Goal: Task Accomplishment & Management: Use online tool/utility

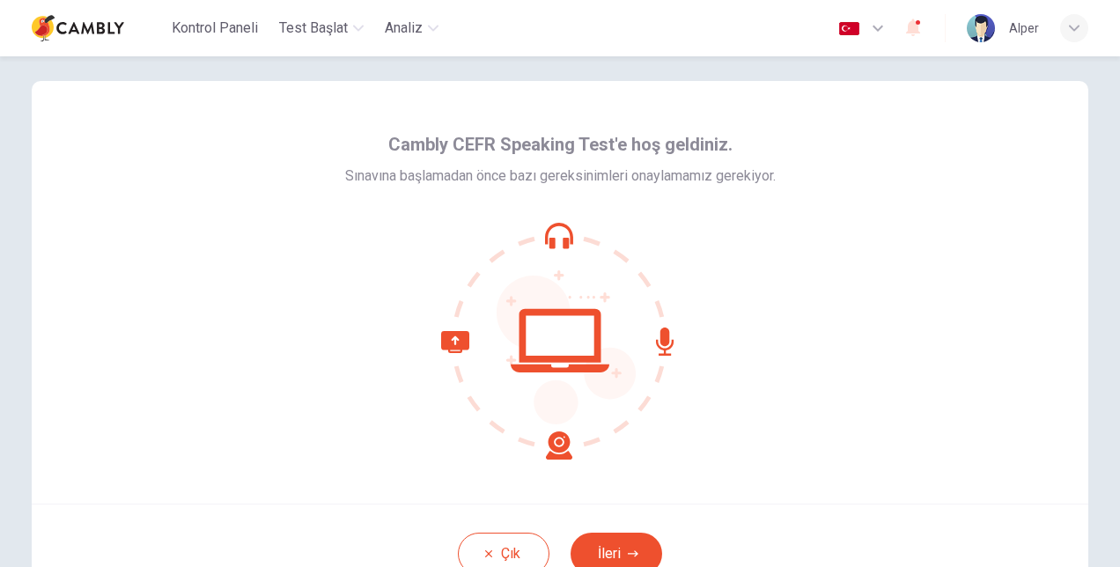
scroll to position [7, 0]
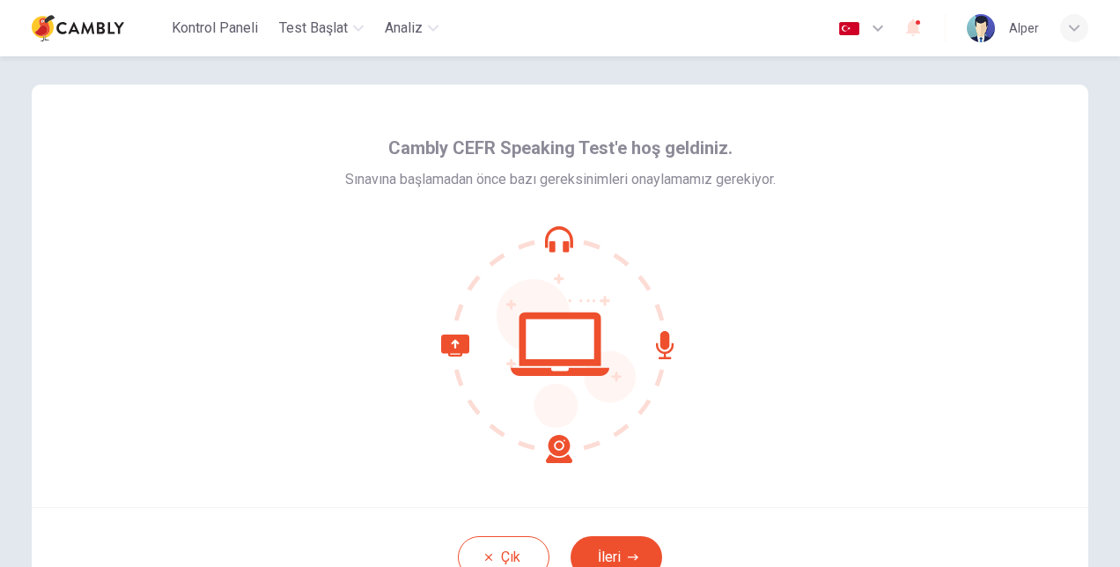
click at [916, 334] on div "Cambly CEFR Speaking Test'e hoş geldiniz. Sınavına başlamadan önce bazı gereksi…" at bounding box center [560, 296] width 1057 height 423
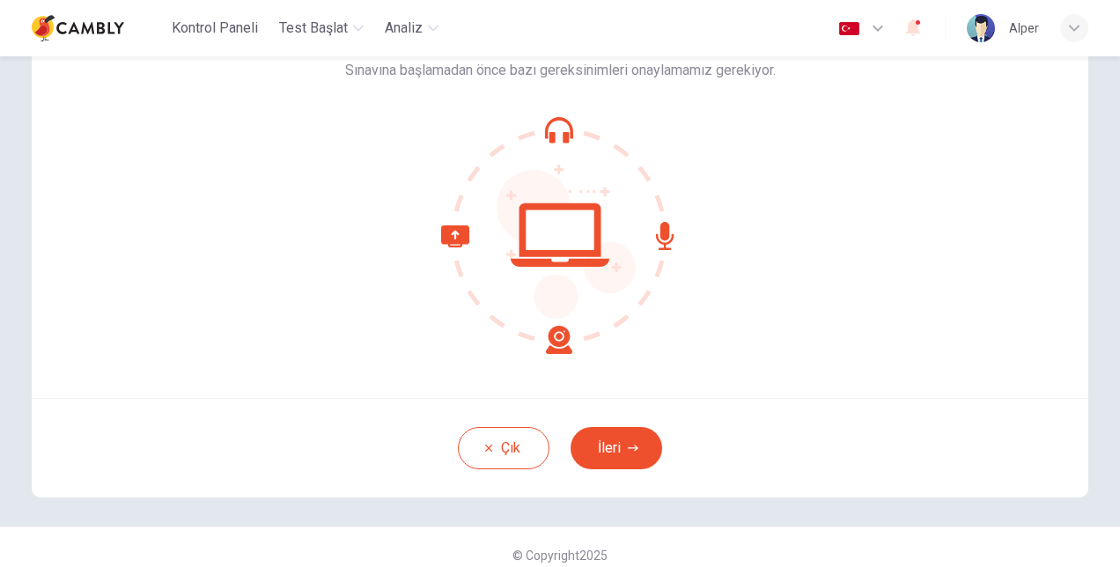
scroll to position [132, 0]
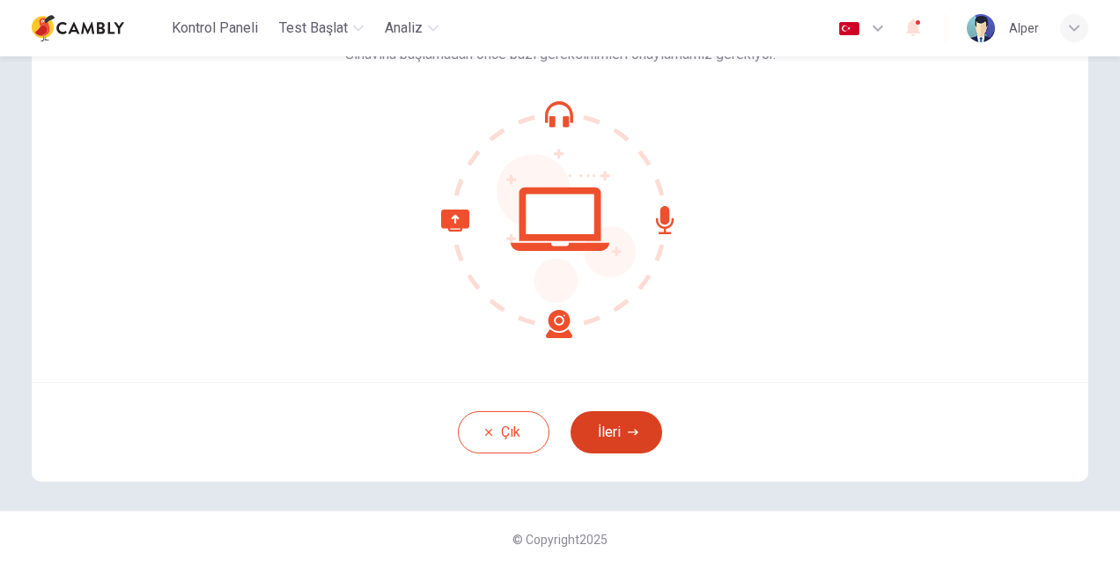
click at [627, 437] on button "İleri" at bounding box center [617, 432] width 92 height 42
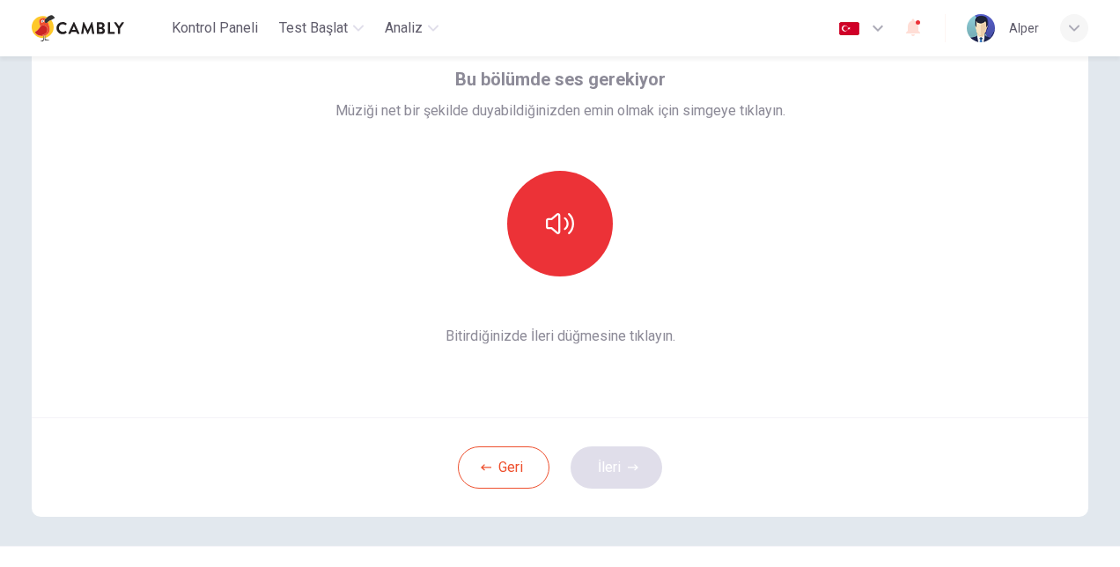
scroll to position [62, 0]
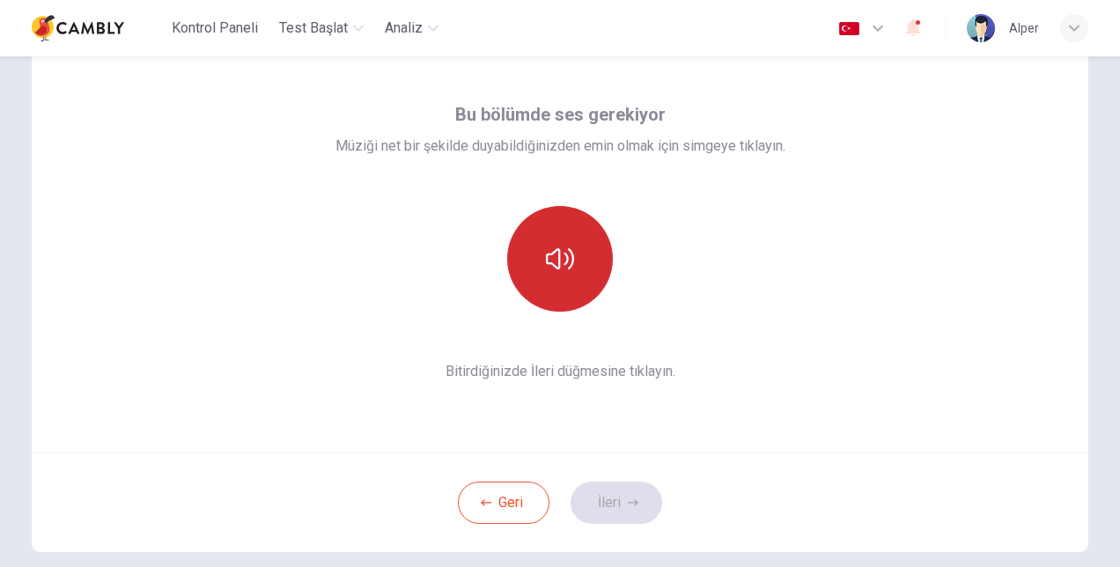
click at [555, 252] on icon "button" at bounding box center [560, 258] width 28 height 21
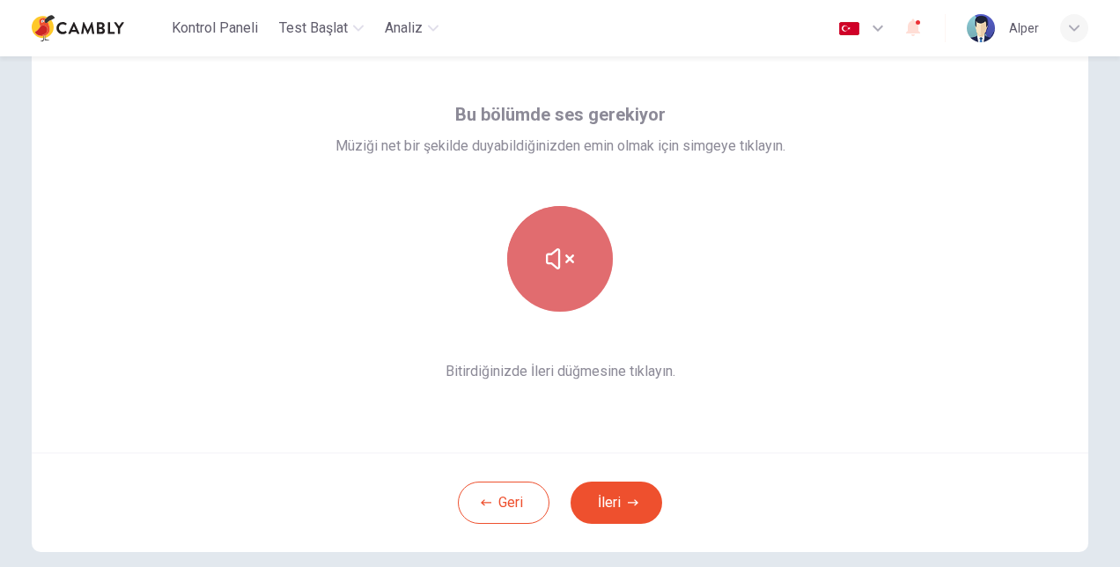
click at [555, 252] on icon "button" at bounding box center [560, 258] width 28 height 21
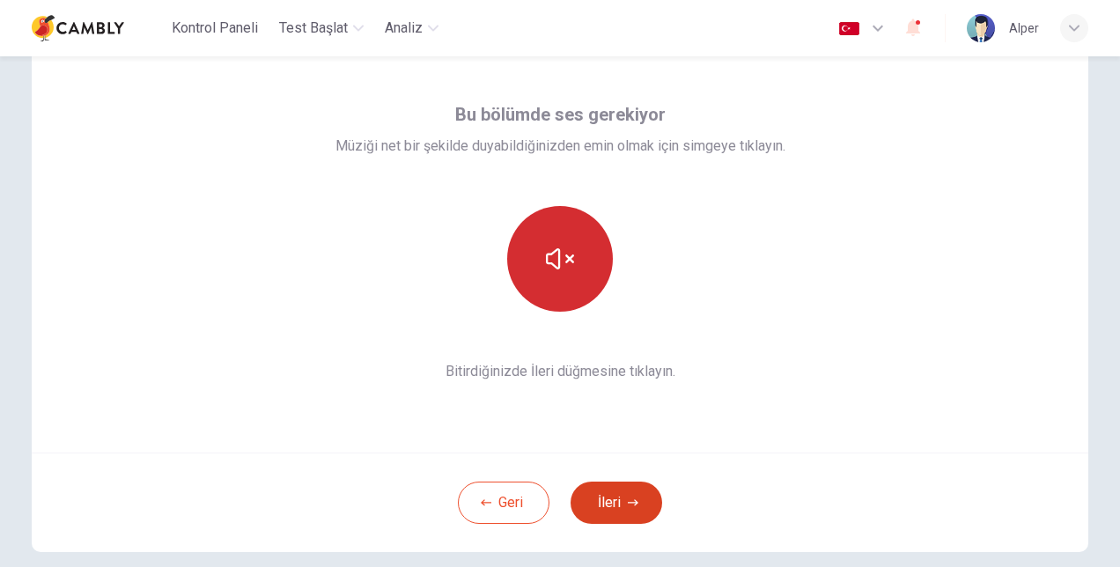
click at [609, 498] on button "İleri" at bounding box center [617, 503] width 92 height 42
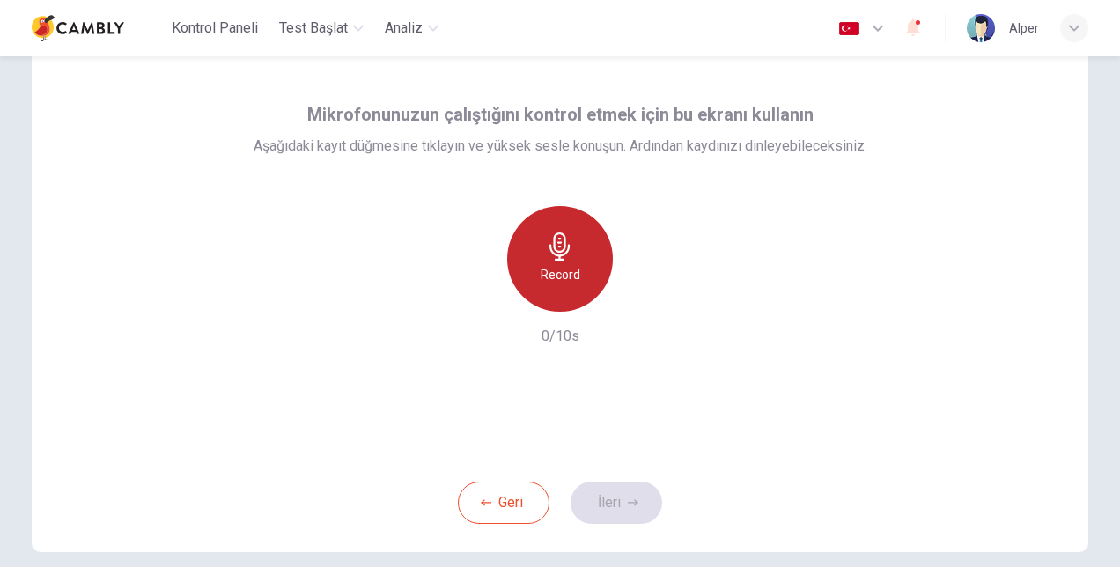
click at [555, 247] on icon "button" at bounding box center [560, 247] width 20 height 28
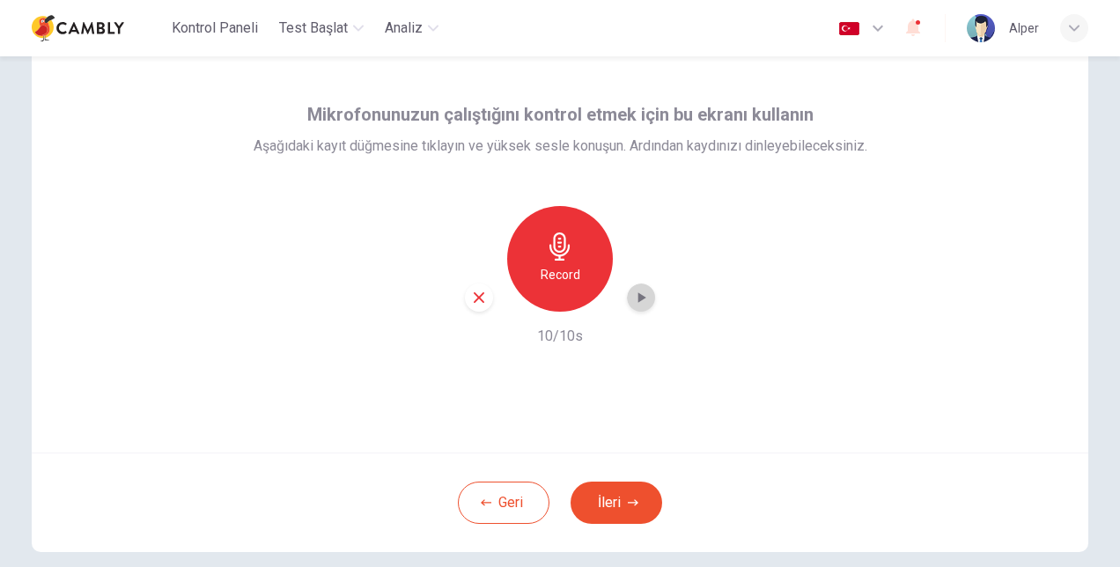
click at [639, 293] on icon "button" at bounding box center [643, 297] width 8 height 11
click at [610, 497] on button "İleri" at bounding box center [617, 503] width 92 height 42
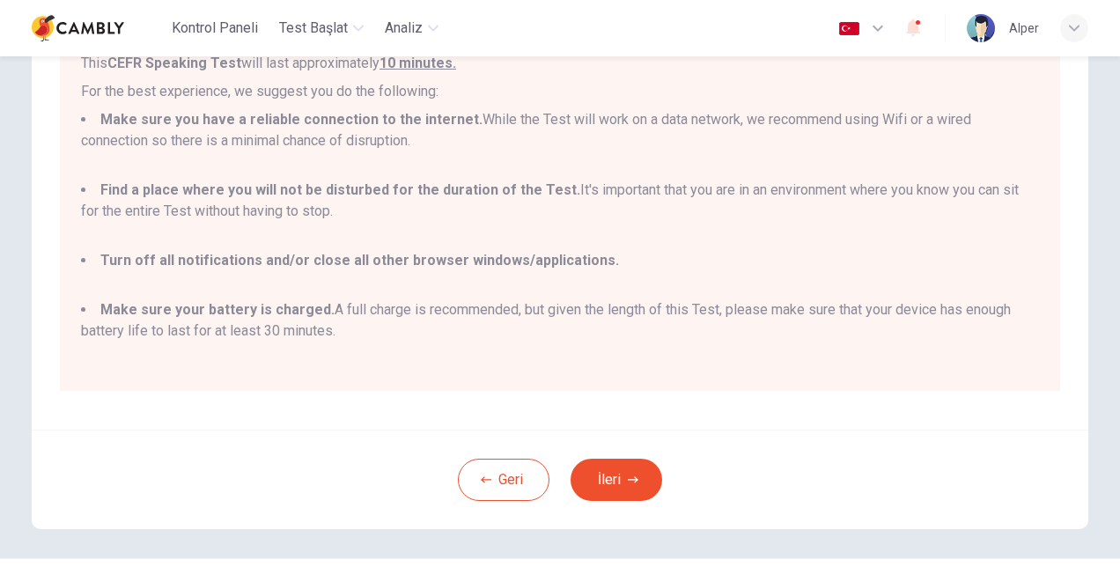
scroll to position [278, 0]
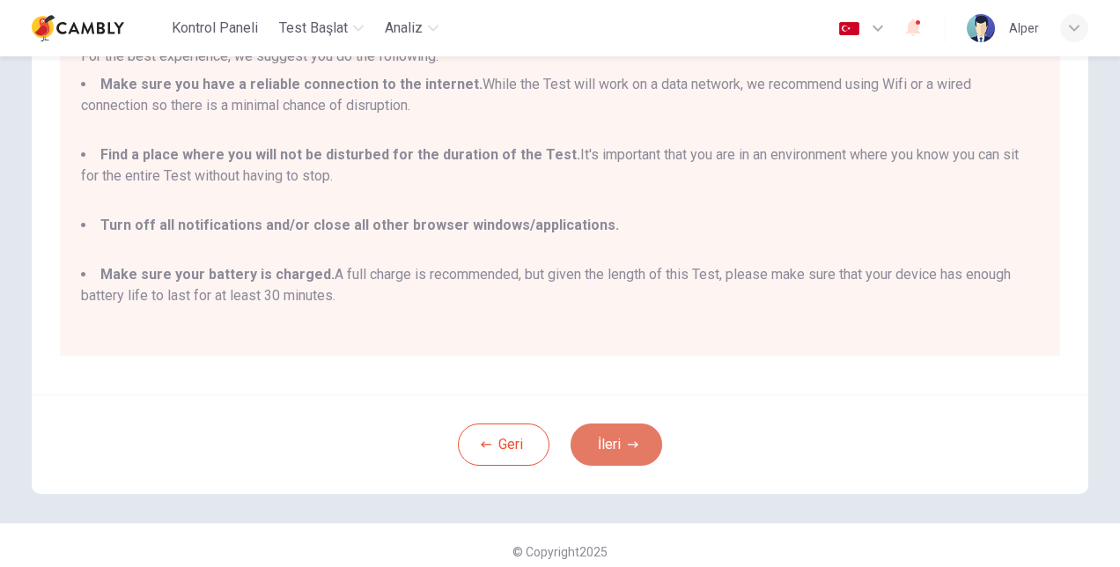
click at [608, 437] on button "İleri" at bounding box center [617, 445] width 92 height 42
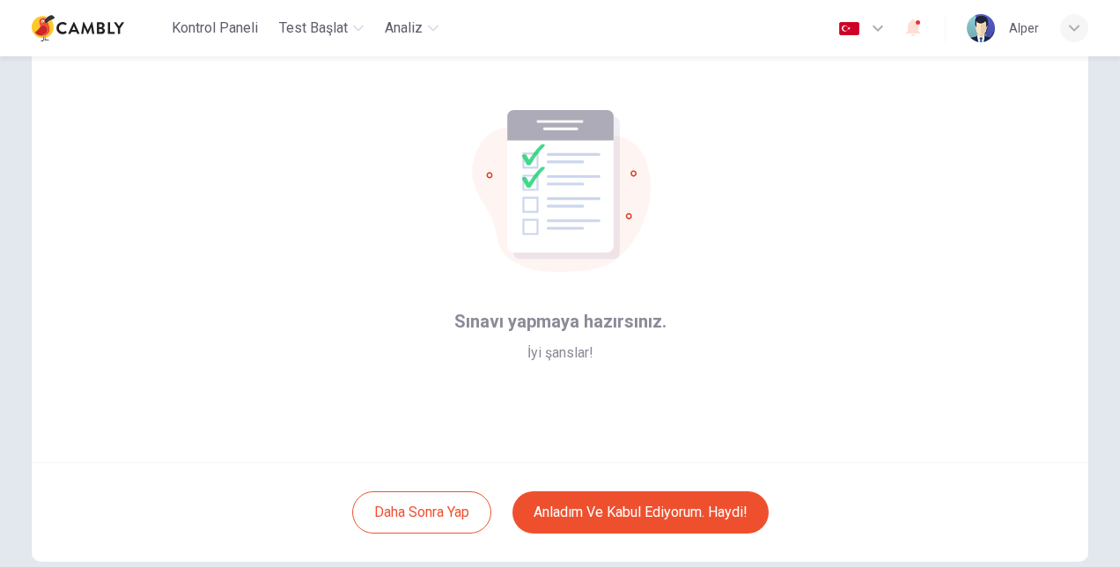
scroll to position [55, 0]
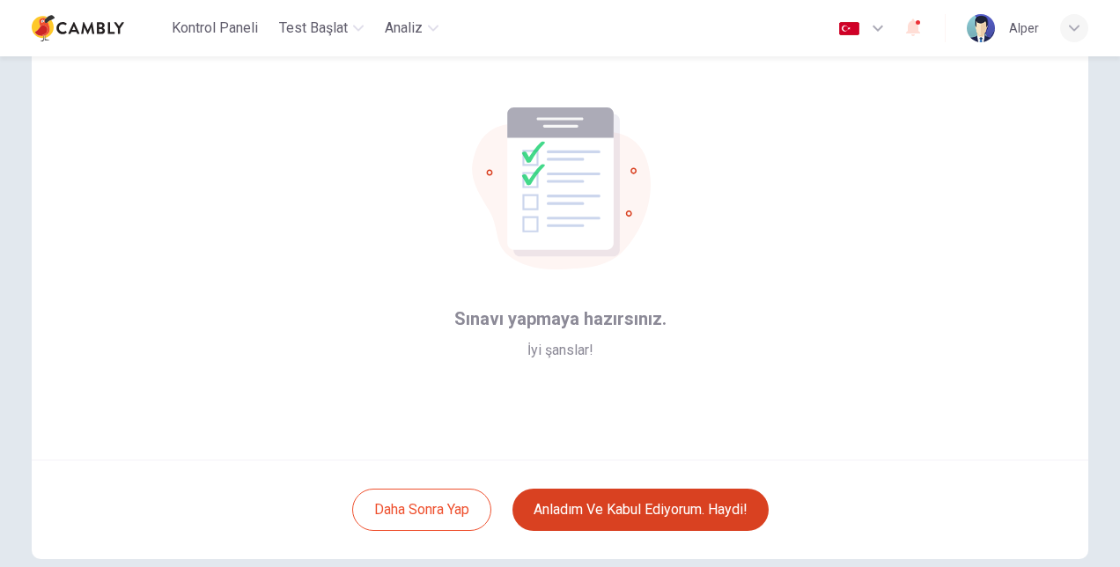
click at [662, 513] on button "Anladım ve kabul ediyorum. Haydi!" at bounding box center [641, 510] width 256 height 42
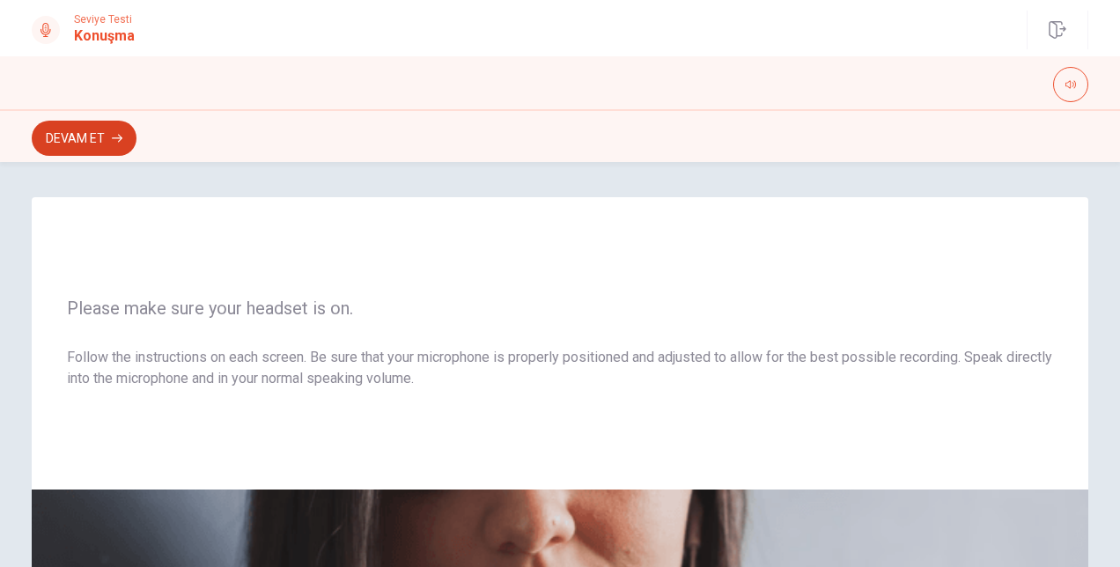
click at [97, 141] on button "Devam Et" at bounding box center [84, 138] width 105 height 35
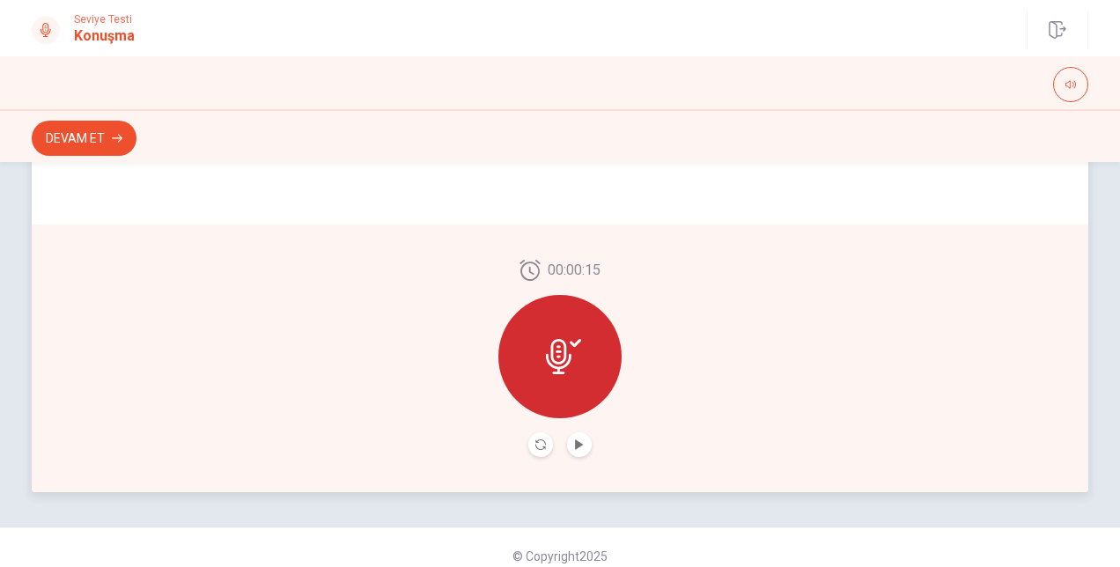
scroll to position [474, 0]
click at [529, 437] on button "Record Again" at bounding box center [541, 444] width 25 height 25
click at [576, 449] on button "Play Audio" at bounding box center [579, 444] width 25 height 25
click at [94, 137] on button "Devam Et" at bounding box center [84, 138] width 105 height 35
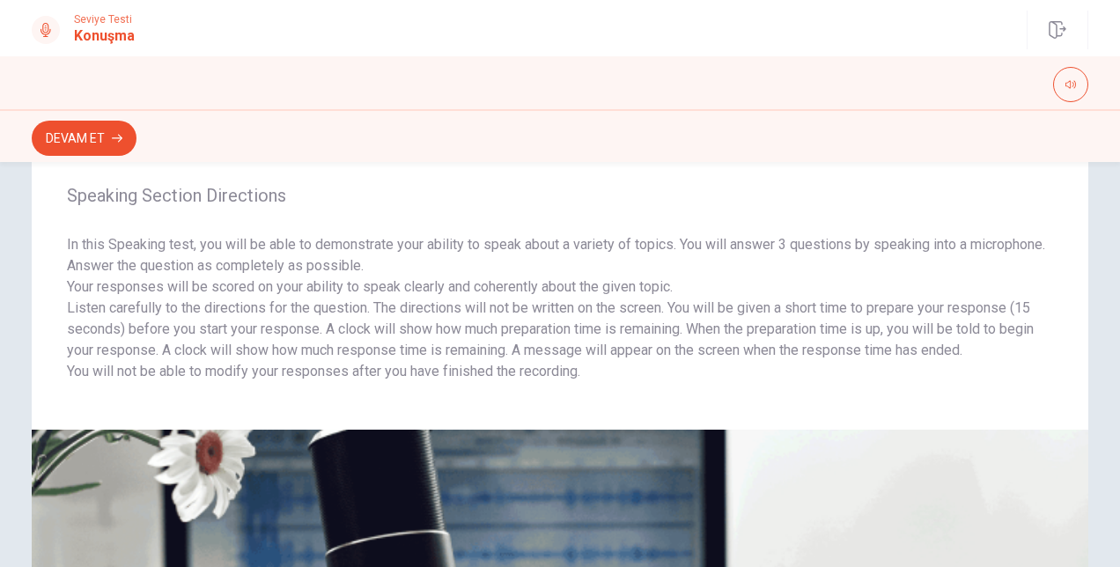
scroll to position [0, 0]
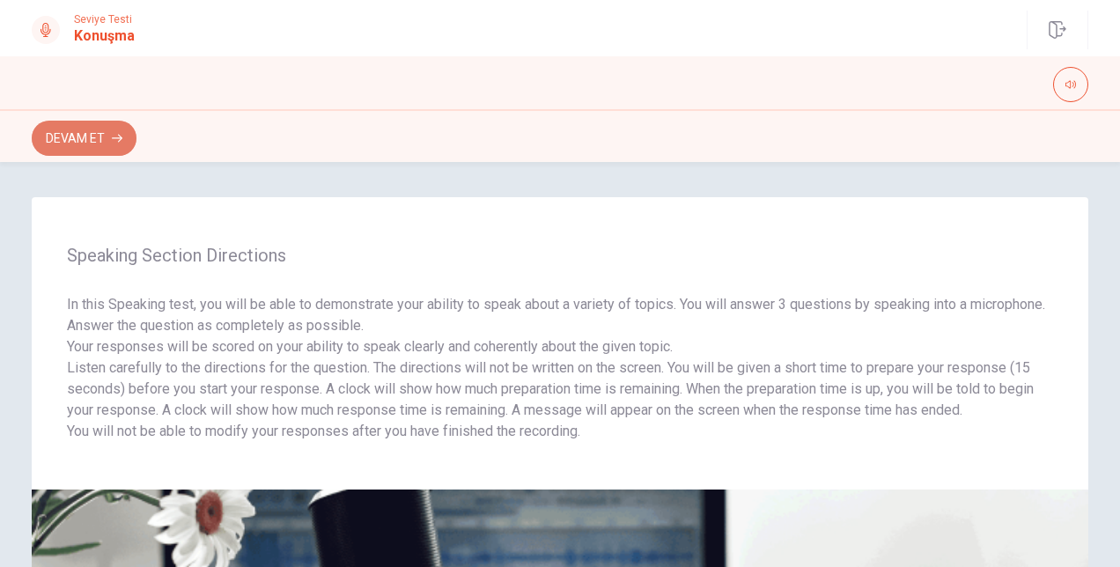
click at [86, 134] on button "Devam Et" at bounding box center [84, 138] width 105 height 35
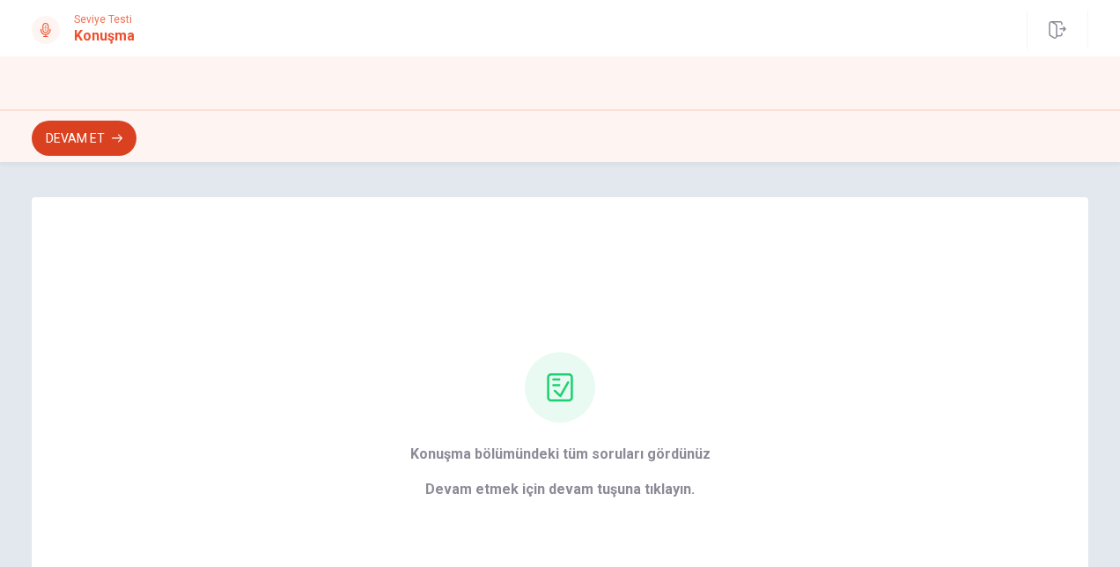
click at [92, 144] on button "Devam Et" at bounding box center [84, 138] width 105 height 35
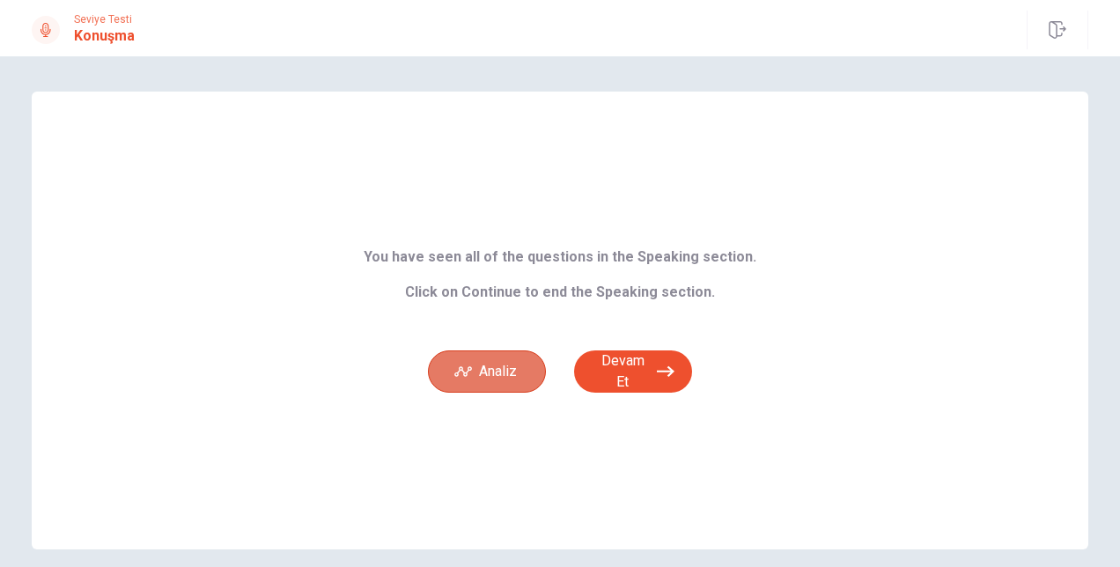
click at [476, 380] on button "Analiz" at bounding box center [487, 372] width 118 height 42
